Goal: Navigation & Orientation: Find specific page/section

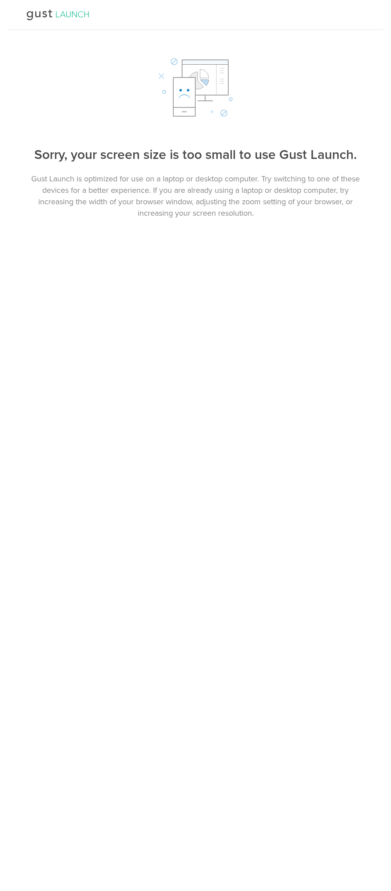
click at [56, 16] on icon at bounding box center [48, 15] width 81 height 11
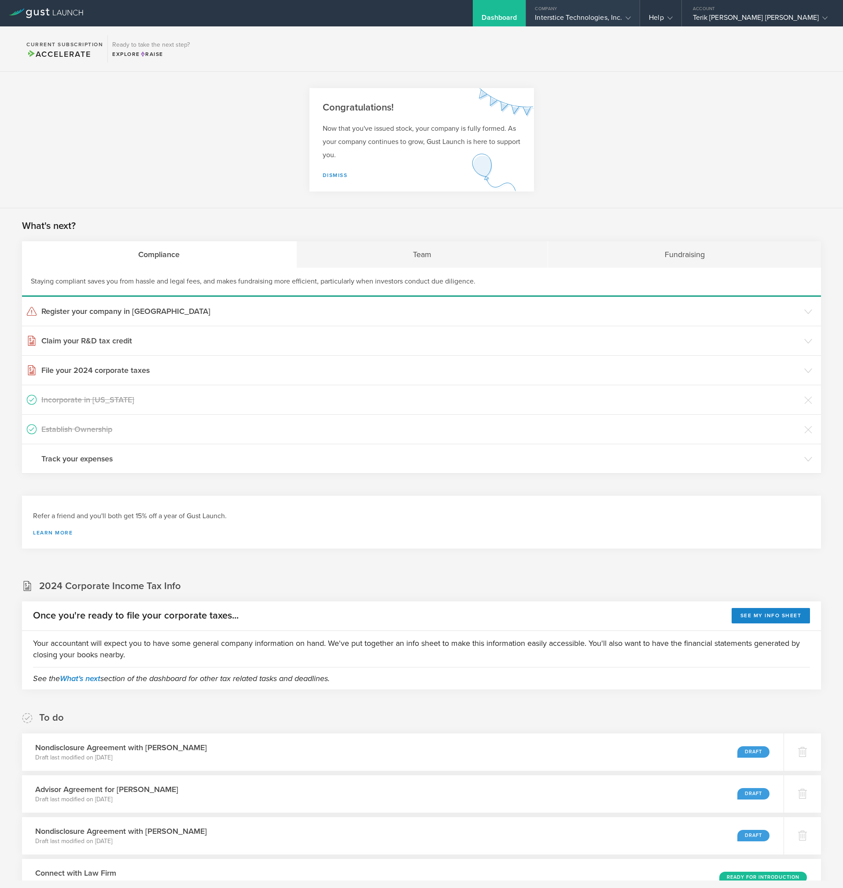
click at [391, 20] on div "Interstice Technologies, Inc." at bounding box center [583, 19] width 96 height 13
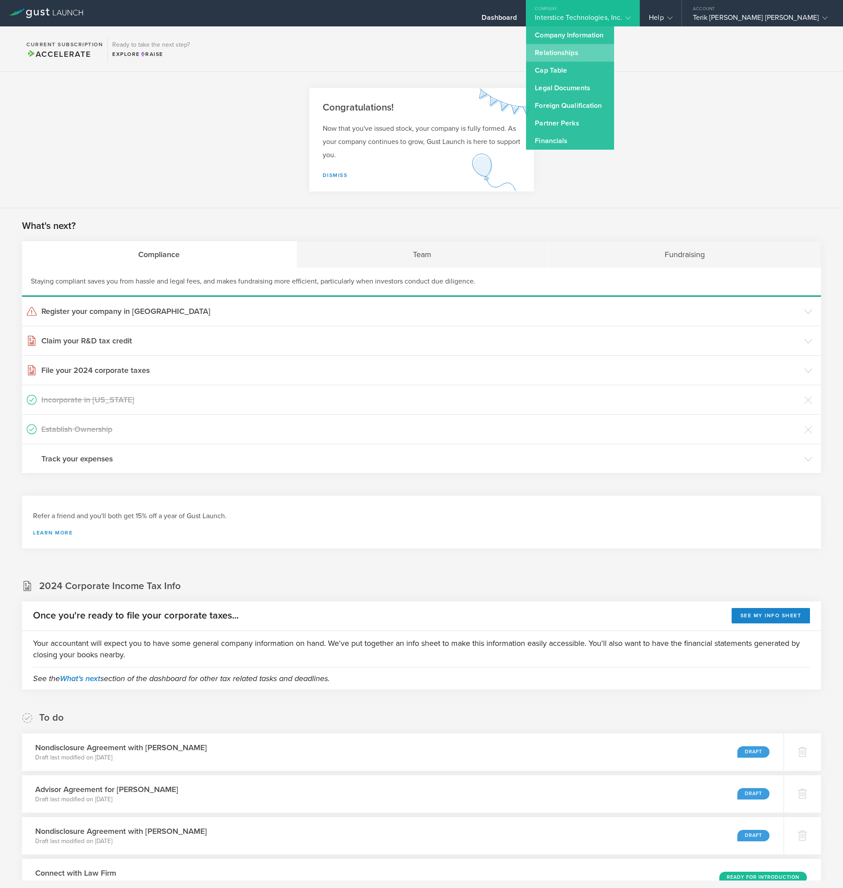
click at [391, 50] on link "Relationships" at bounding box center [570, 53] width 88 height 18
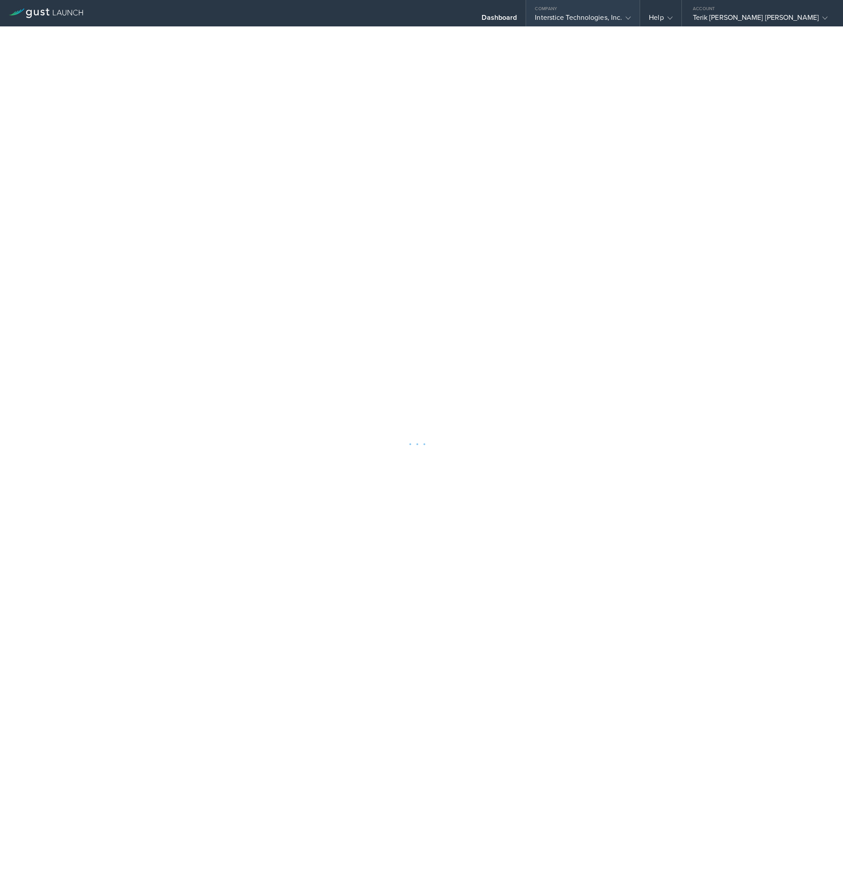
click at [391, 16] on div "Interstice Technologies, Inc." at bounding box center [583, 19] width 96 height 13
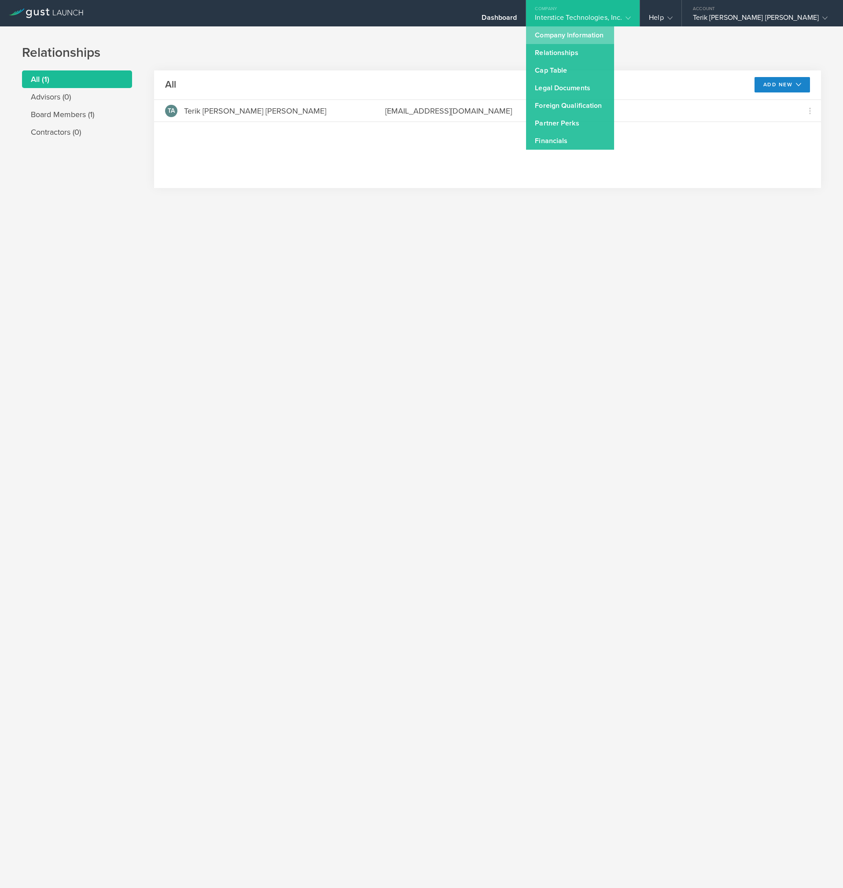
click at [391, 33] on link "Company Information" at bounding box center [570, 35] width 88 height 18
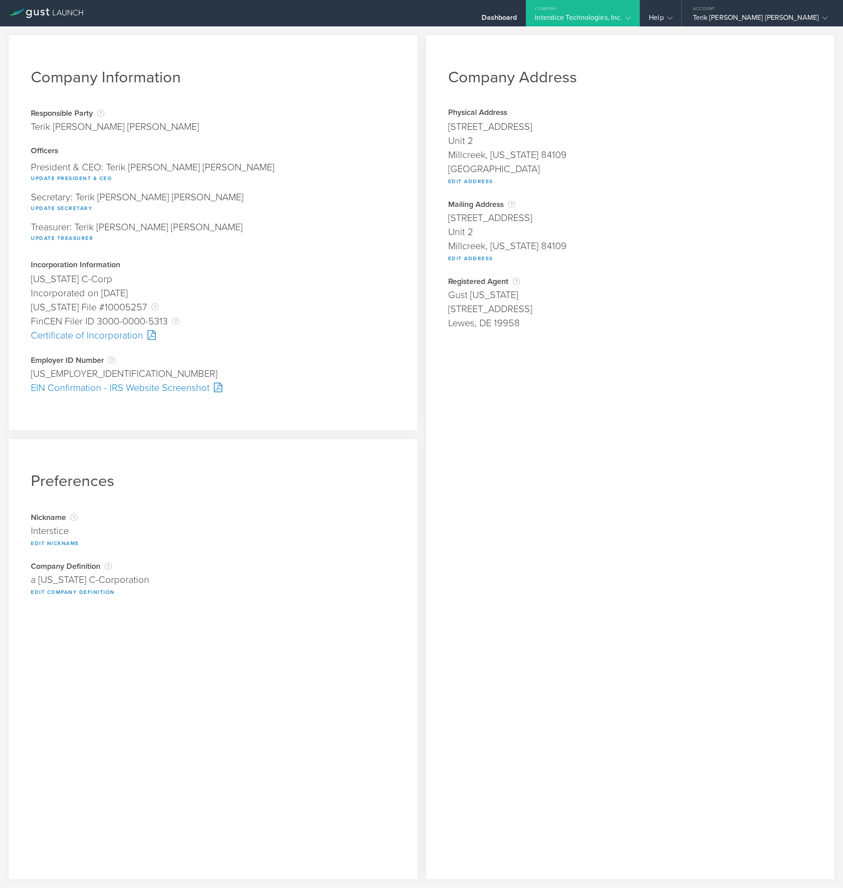
click at [391, 10] on div "Company" at bounding box center [583, 6] width 114 height 13
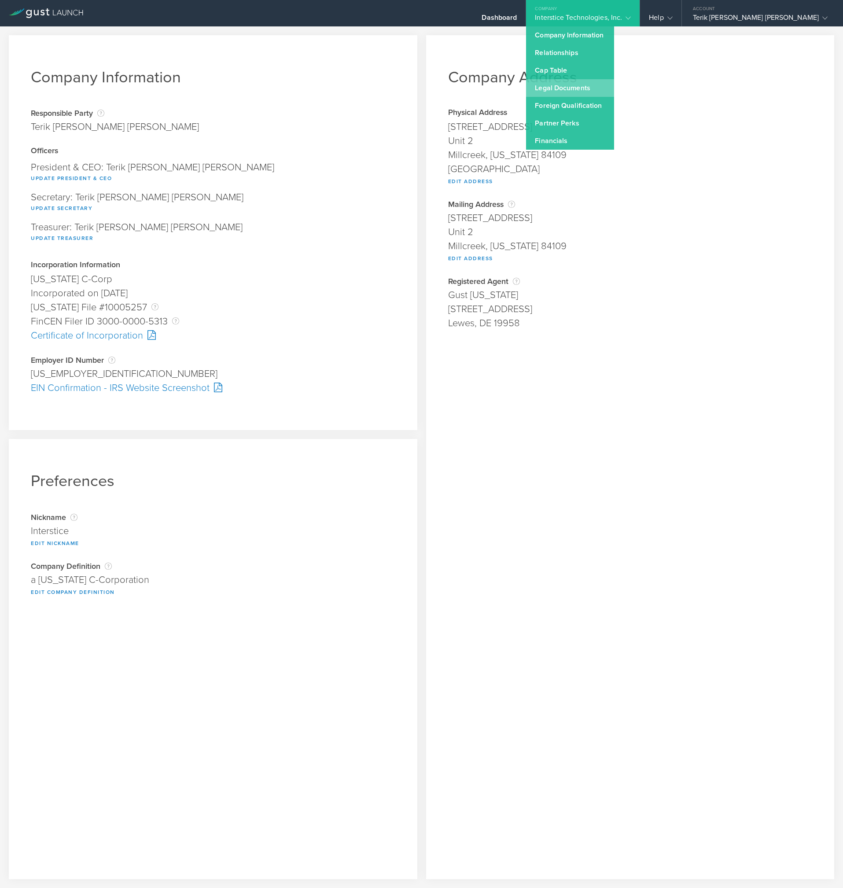
click at [391, 85] on link "Legal Documents" at bounding box center [570, 88] width 88 height 18
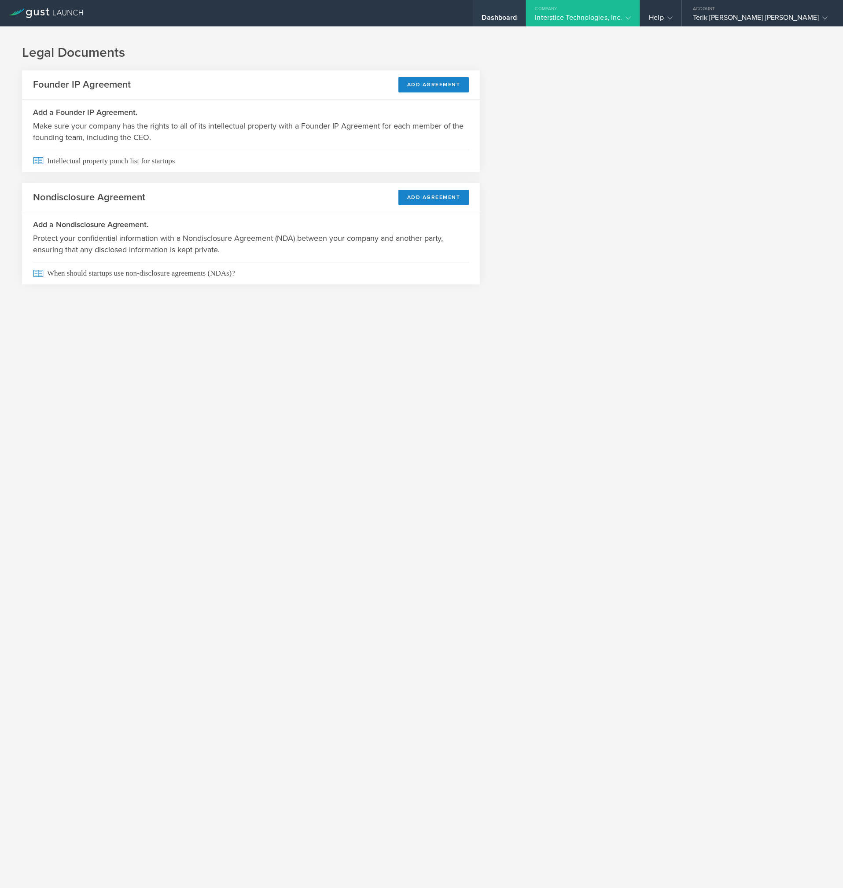
click at [391, 22] on div "Dashboard" at bounding box center [499, 19] width 35 height 13
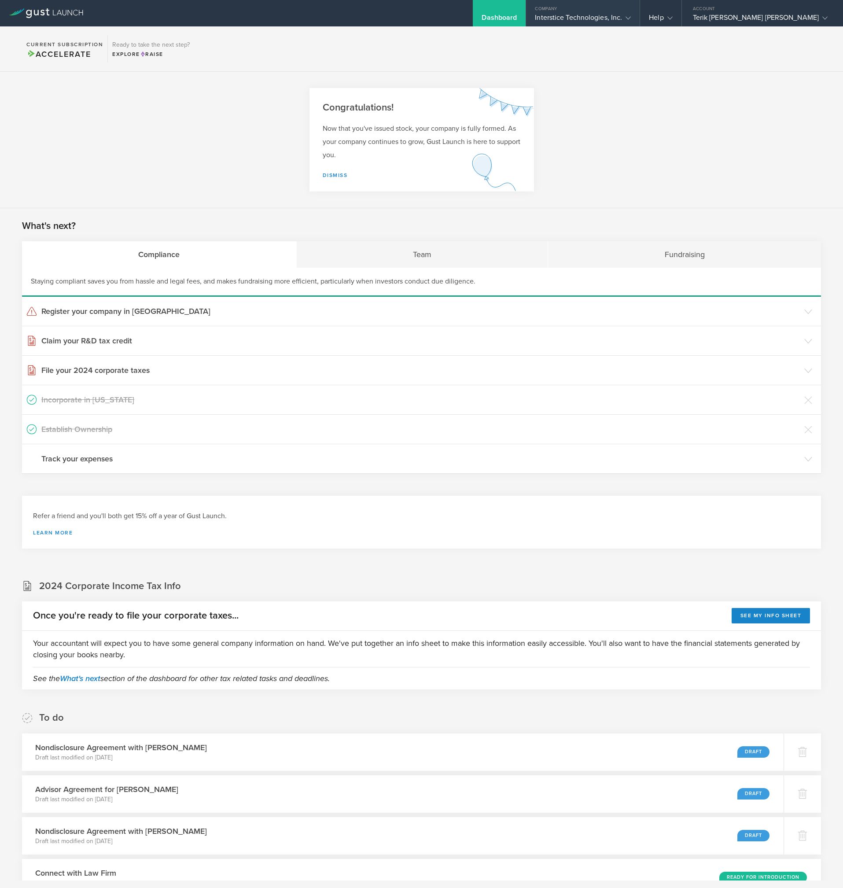
click at [391, 15] on div "Interstice Technologies, Inc." at bounding box center [583, 19] width 96 height 13
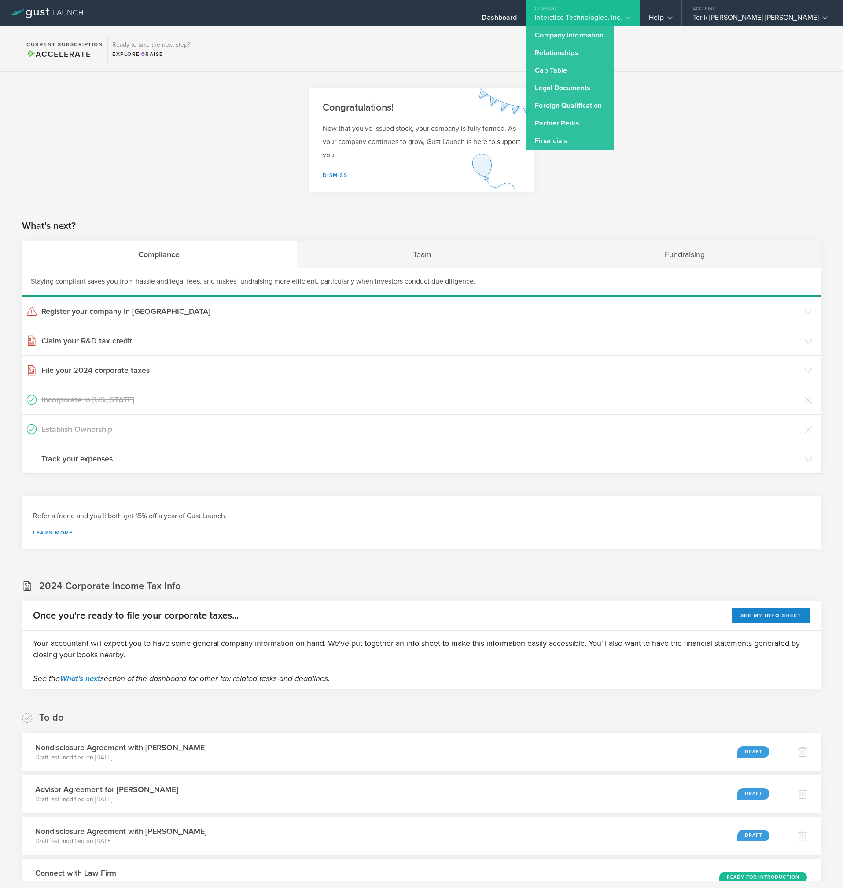
click at [391, 18] on div "Interstice Technologies, Inc." at bounding box center [583, 19] width 96 height 13
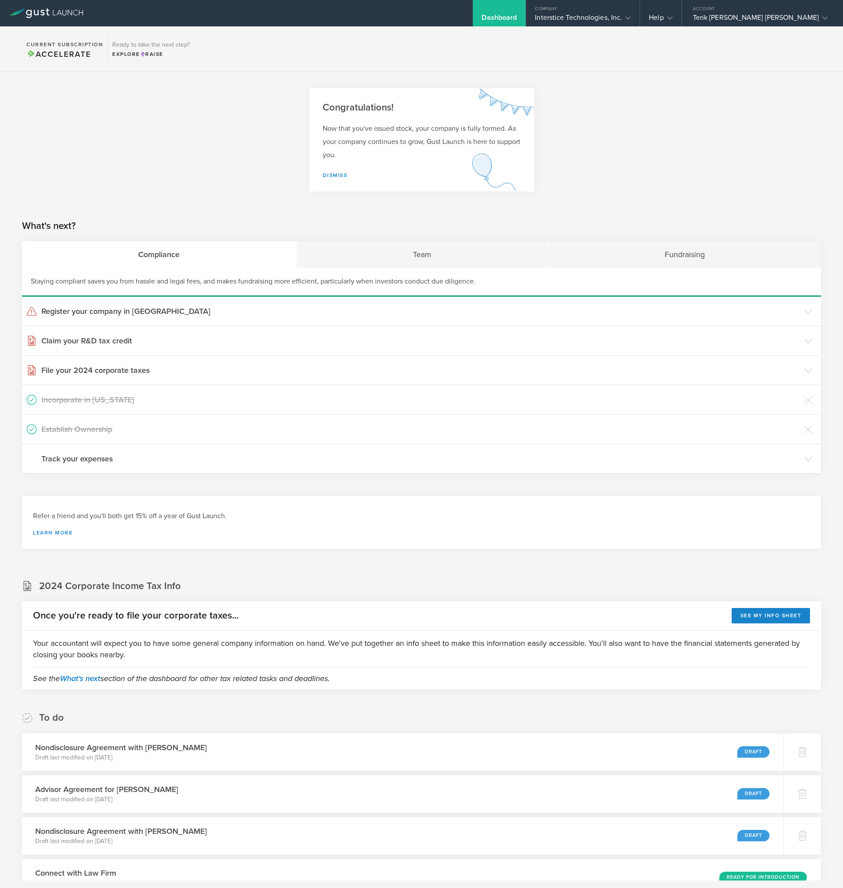
drag, startPoint x: 630, startPoint y: 18, endPoint x: 610, endPoint y: 42, distance: 31.0
click at [391, 18] on div "Interstice Technologies, Inc." at bounding box center [583, 19] width 96 height 13
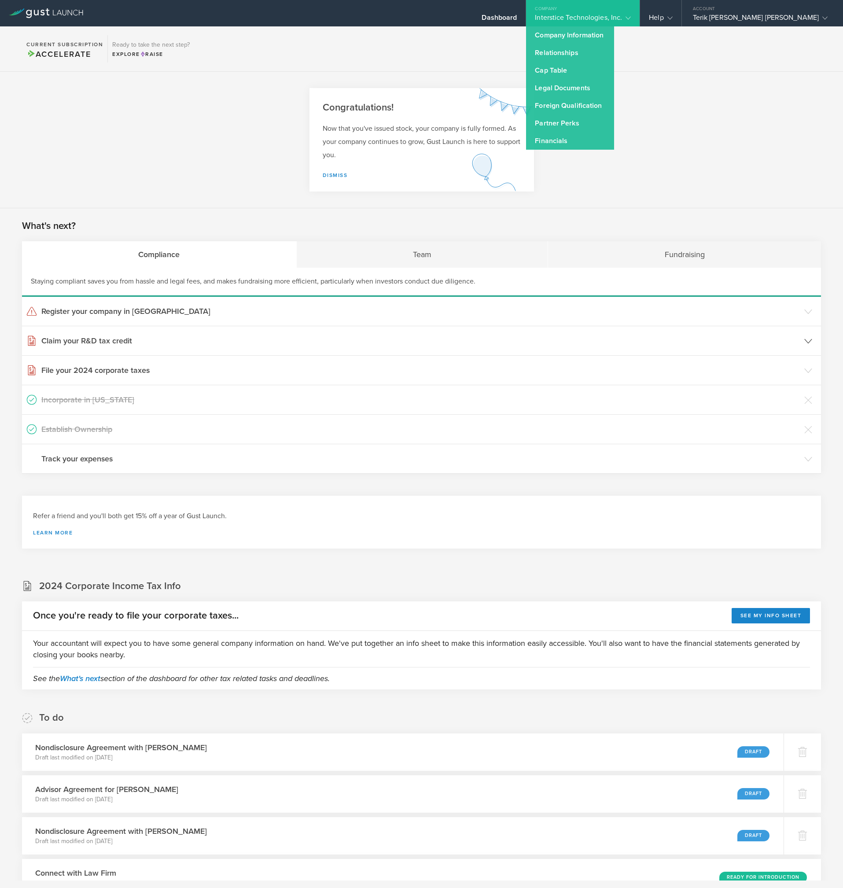
click at [391, 330] on header "Claim your R&D tax credit" at bounding box center [421, 340] width 799 height 29
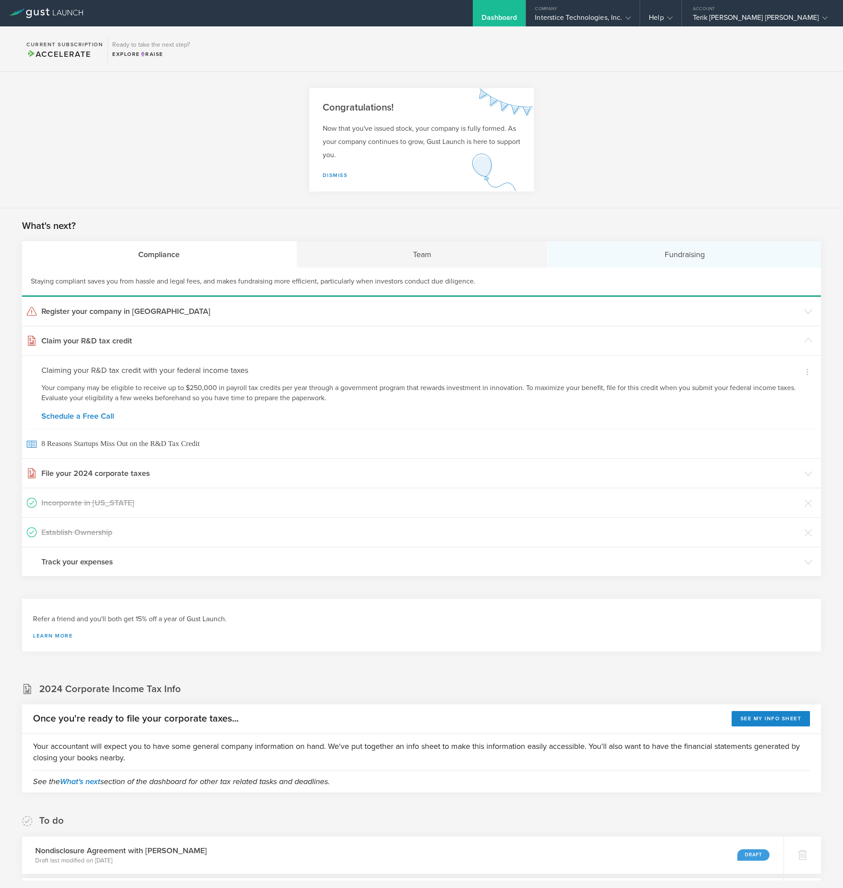
click at [391, 247] on div "Fundraising" at bounding box center [684, 254] width 273 height 26
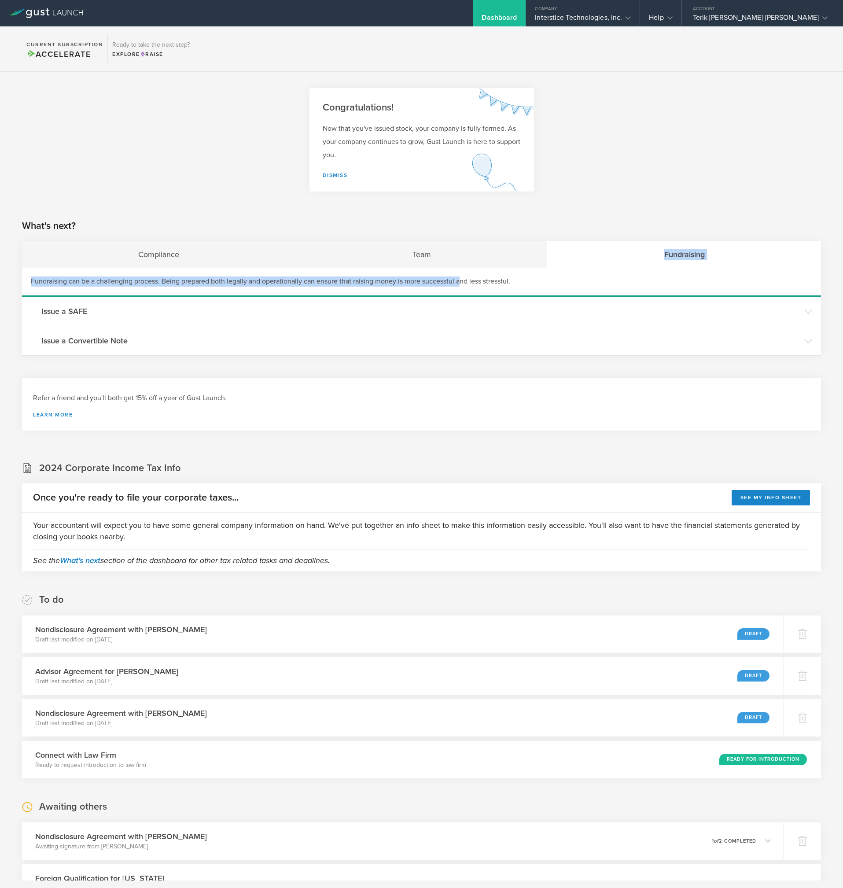
drag, startPoint x: 474, startPoint y: 249, endPoint x: 462, endPoint y: 276, distance: 29.1
click at [391, 276] on div "Compliance Team Fundraising Fundraising can be a challenging process. Being pre…" at bounding box center [421, 298] width 799 height 114
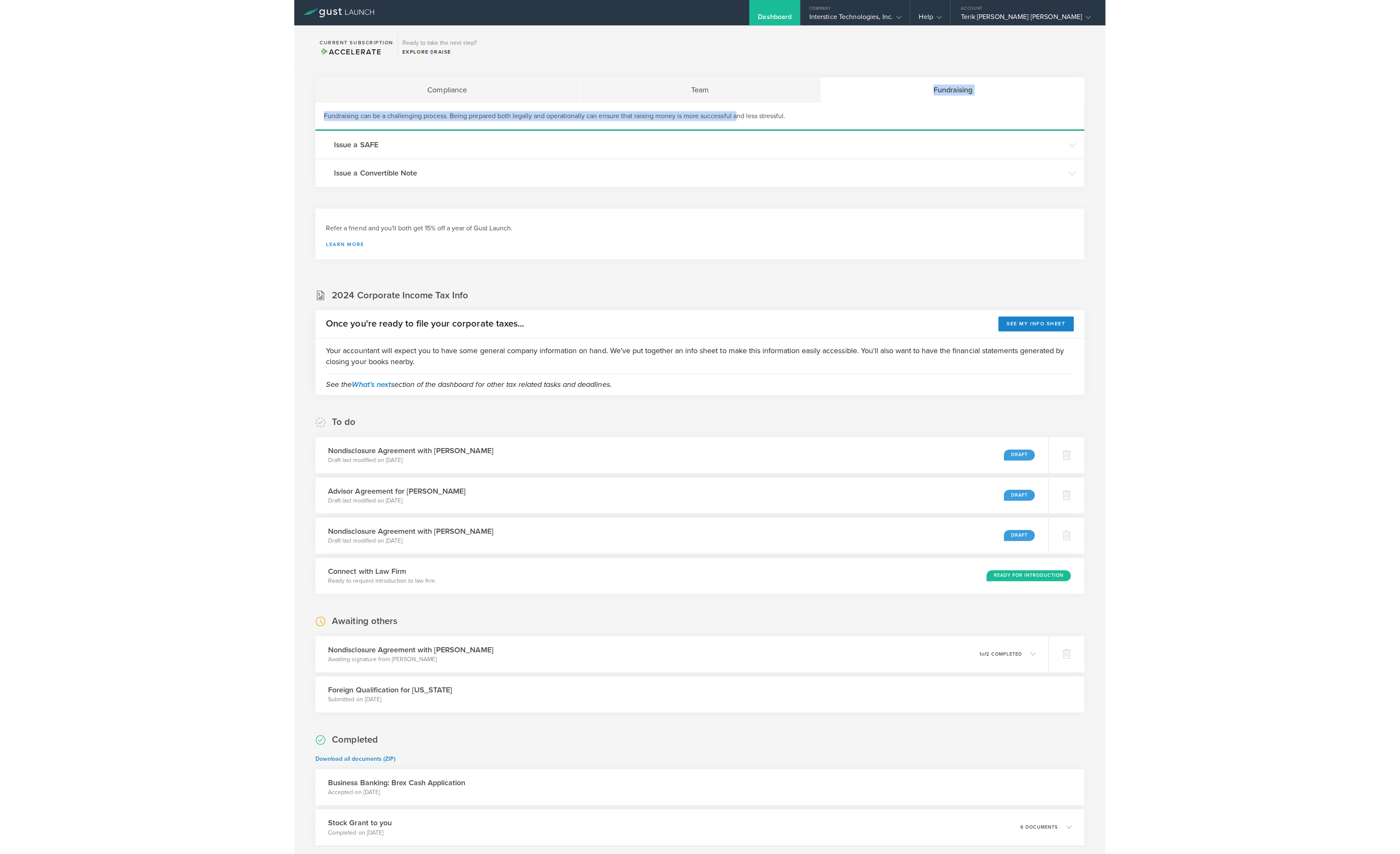
scroll to position [211, 0]
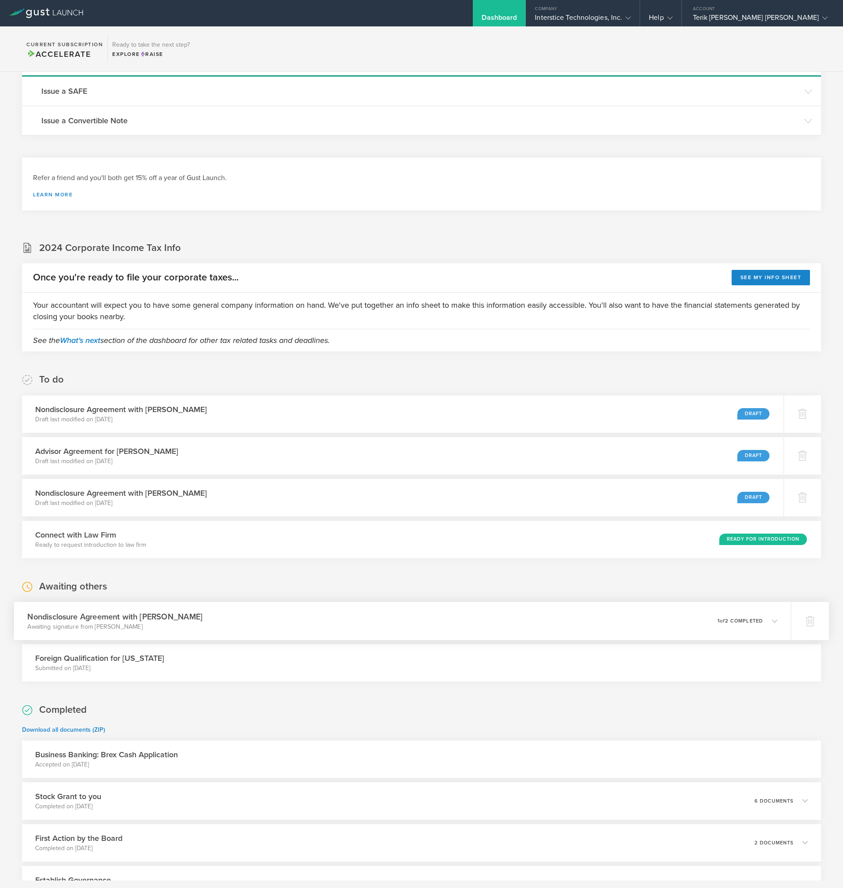
click at [391, 624] on div "Nondisclosure Agreement with [PERSON_NAME] Awaiting signature from [PERSON_NAME…" at bounding box center [402, 621] width 777 height 38
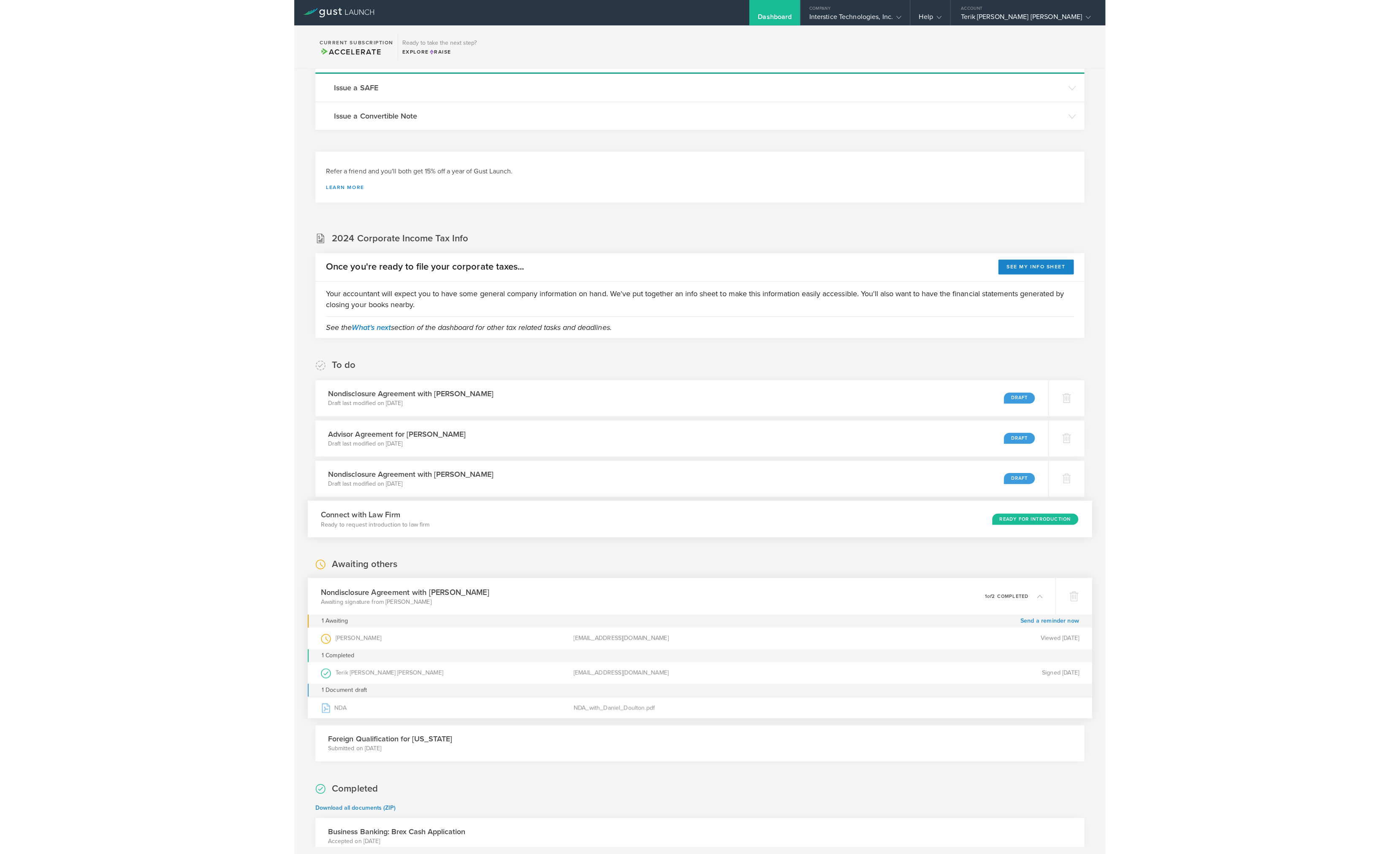
scroll to position [185, 0]
